Goal: Share content

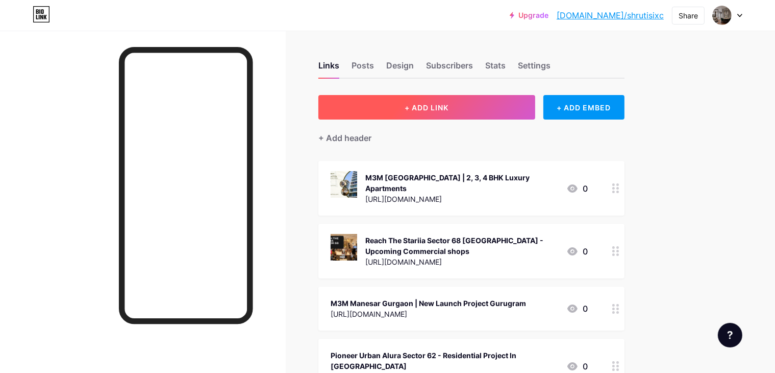
click at [449, 115] on button "+ ADD LINK" at bounding box center [426, 107] width 217 height 24
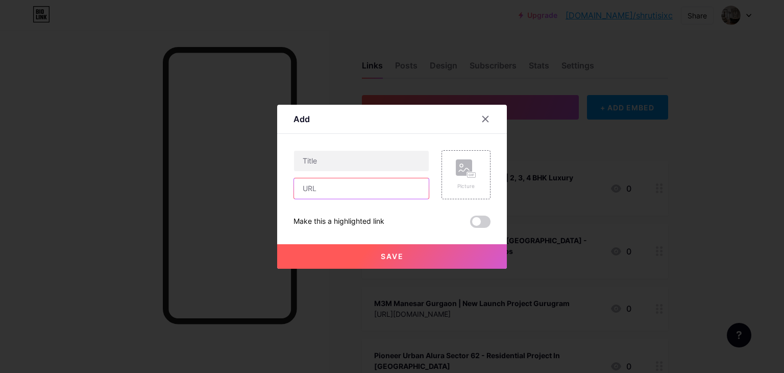
drag, startPoint x: 301, startPoint y: 213, endPoint x: 295, endPoint y: 211, distance: 6.0
click at [295, 211] on div "Picture Make this a highlighted link Save" at bounding box center [391, 189] width 197 height 78
paste input "[URL][PERSON_NAME][DOMAIN_NAME][PERSON_NAME]"
type input "[URL][PERSON_NAME][DOMAIN_NAME][PERSON_NAME]"
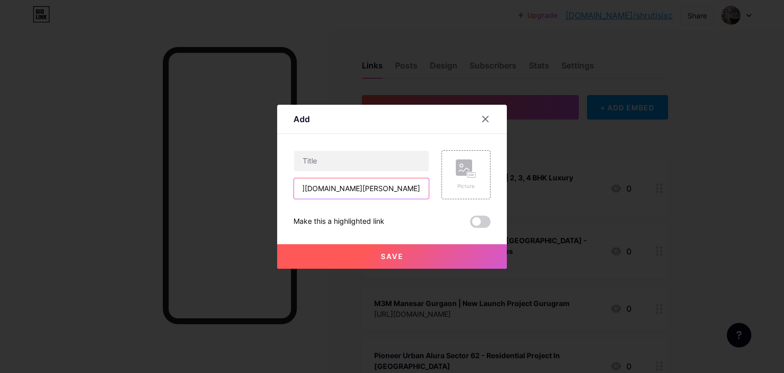
scroll to position [0, 0]
click at [356, 158] on input "text" at bounding box center [361, 161] width 135 height 20
paste input "[PERSON_NAME][GEOGRAPHIC_DATA]– new commercial project on [GEOGRAPHIC_DATA]"
type input "[PERSON_NAME][GEOGRAPHIC_DATA]– new commercial project on [GEOGRAPHIC_DATA]"
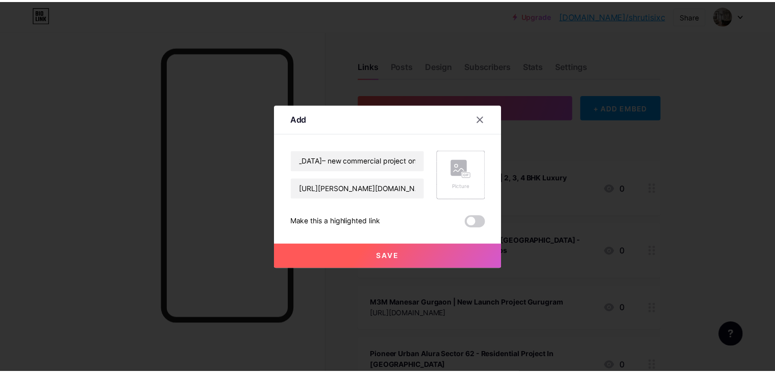
scroll to position [0, 0]
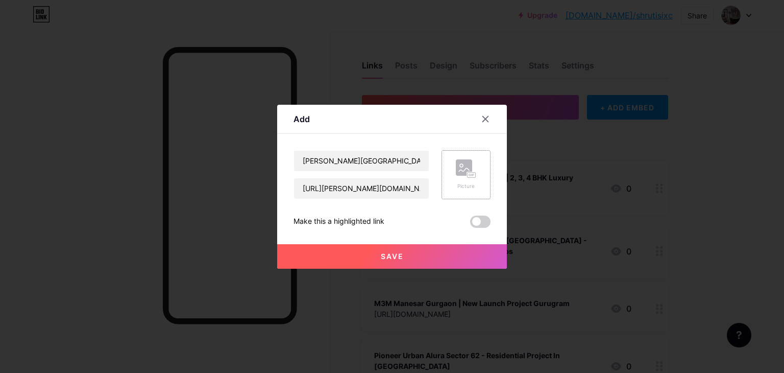
click at [466, 186] on div "Picture" at bounding box center [466, 186] width 20 height 8
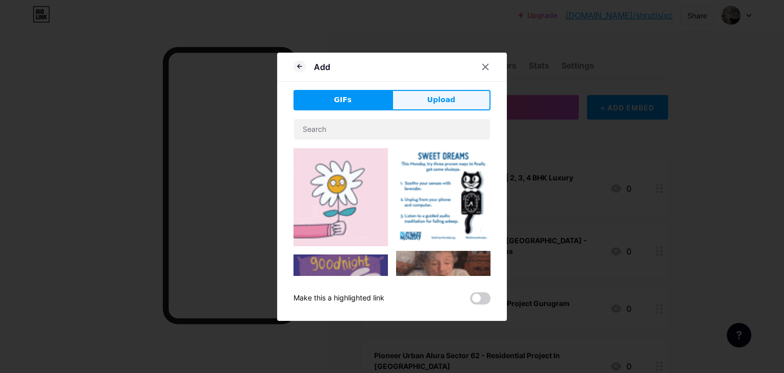
click at [450, 101] on span "Upload" at bounding box center [441, 99] width 28 height 11
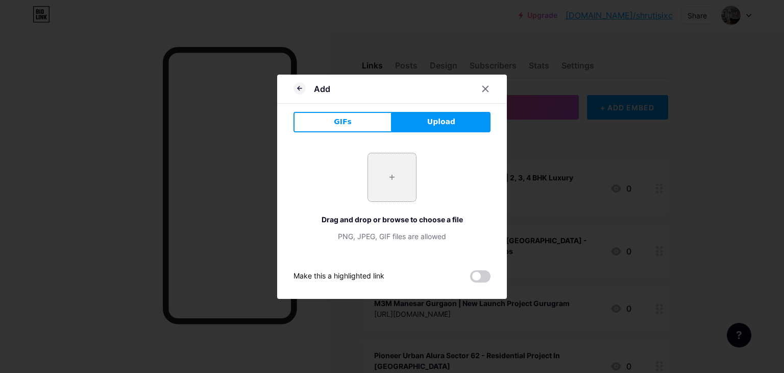
click at [396, 176] on input "file" at bounding box center [392, 177] width 48 height 48
type input "C:\fakepath\_Bhumika MG Road.png"
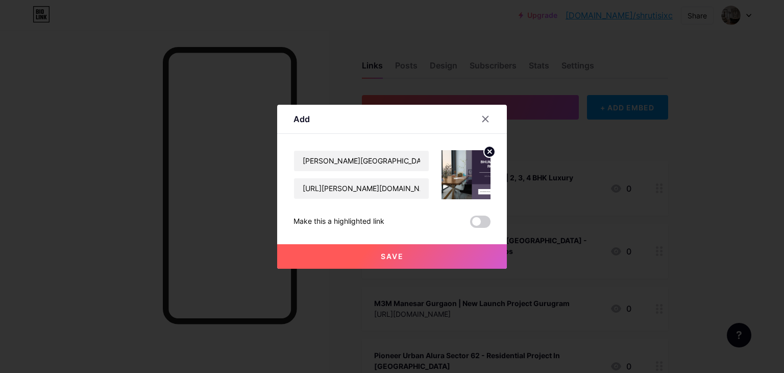
click at [423, 255] on button "Save" at bounding box center [392, 256] width 230 height 24
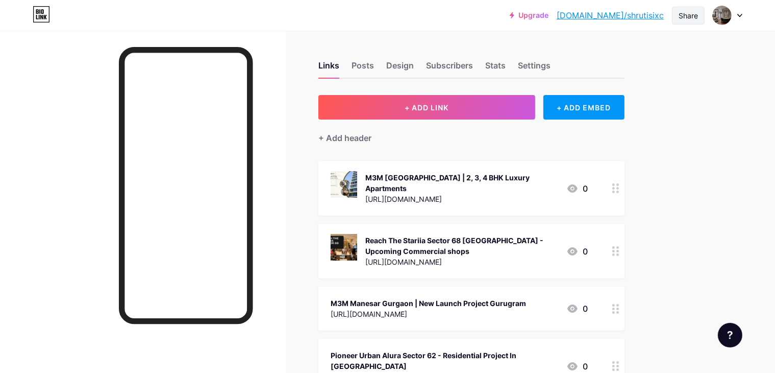
click at [685, 16] on div "Share" at bounding box center [688, 15] width 19 height 11
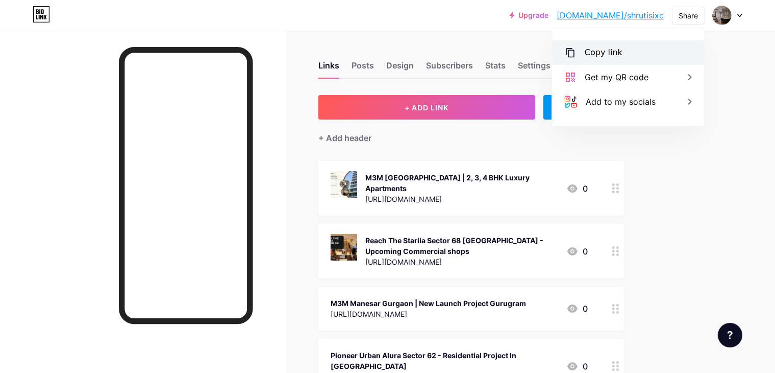
click at [592, 50] on div "Copy link" at bounding box center [604, 52] width 38 height 12
